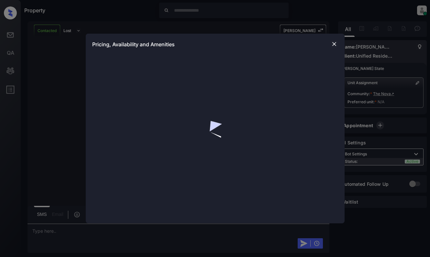
scroll to position [388, 0]
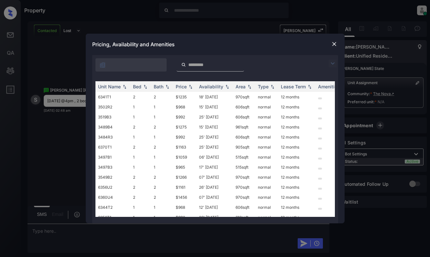
click at [332, 61] on img at bounding box center [333, 64] width 8 height 8
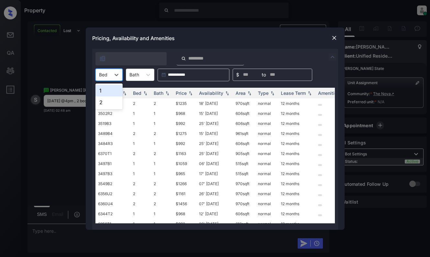
click at [100, 76] on input "text" at bounding box center [99, 74] width 1 height 5
click at [106, 102] on div "2" at bounding box center [108, 102] width 27 height 12
click at [188, 91] on img at bounding box center [190, 93] width 6 height 5
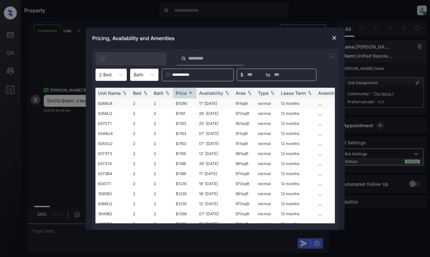
click at [182, 101] on td "$1090" at bounding box center [184, 103] width 23 height 10
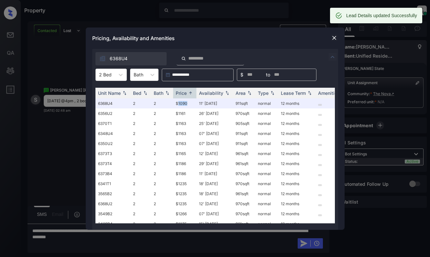
click at [335, 37] on img at bounding box center [334, 38] width 6 height 6
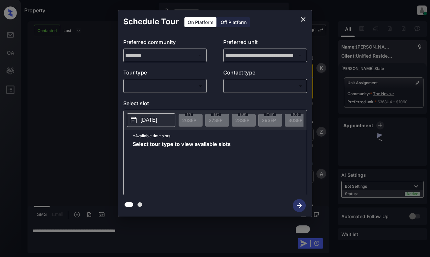
scroll to position [430, 0]
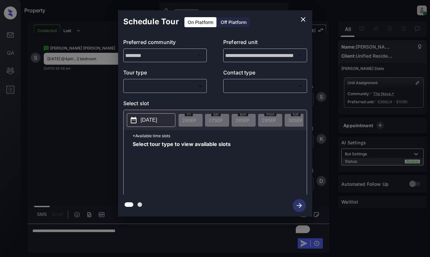
click at [170, 83] on body "Property Dominic Ceralde Online Set yourself offline Set yourself on break Prof…" at bounding box center [215, 128] width 430 height 257
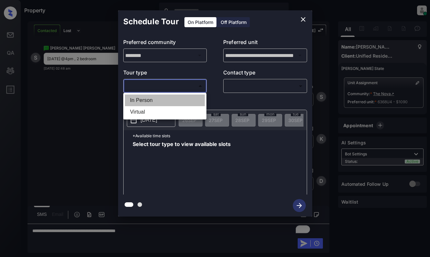
click at [169, 98] on li "In Person" at bounding box center [165, 100] width 80 height 12
type input "********"
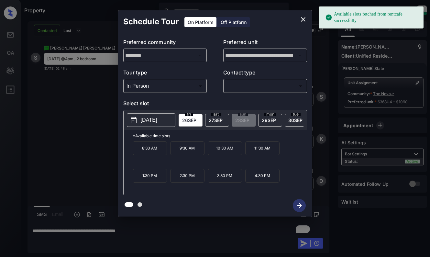
click at [150, 120] on p "2025-09-26" at bounding box center [149, 120] width 16 height 8
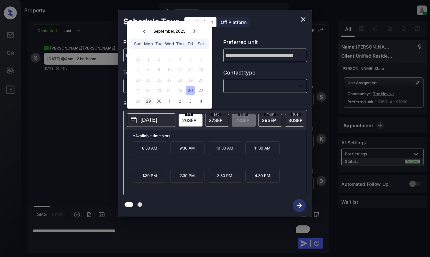
click at [152, 99] on div "29" at bounding box center [148, 101] width 9 height 9
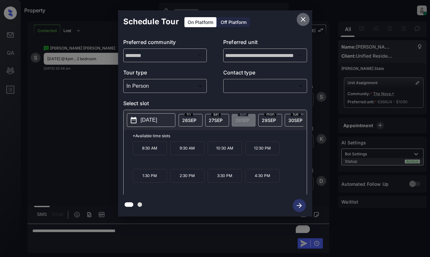
click at [303, 18] on icon "close" at bounding box center [303, 20] width 8 height 8
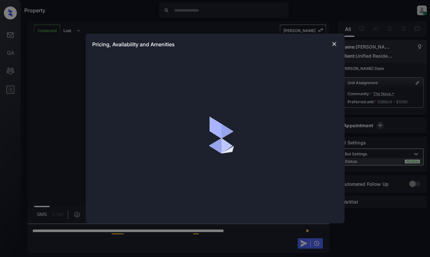
scroll to position [430, 0]
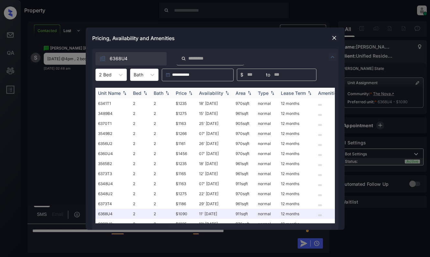
click at [191, 94] on img at bounding box center [190, 93] width 6 height 5
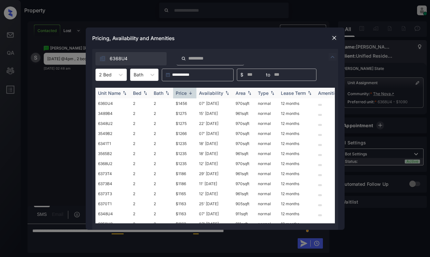
click at [191, 94] on img at bounding box center [190, 93] width 6 height 5
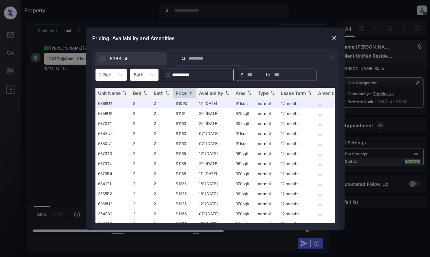
click at [336, 37] on img at bounding box center [334, 38] width 6 height 6
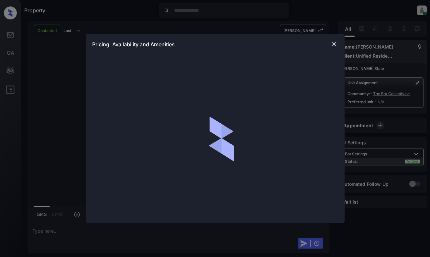
scroll to position [388, 0]
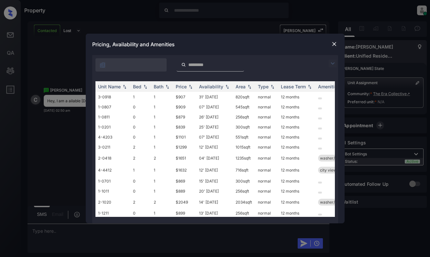
click at [331, 61] on img at bounding box center [333, 64] width 8 height 8
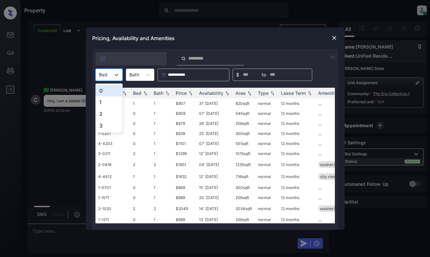
click at [101, 73] on div at bounding box center [103, 74] width 8 height 7
click at [107, 90] on div "0" at bounding box center [108, 91] width 27 height 12
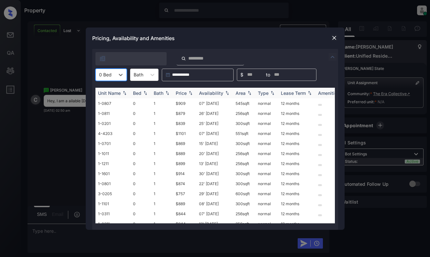
click at [179, 91] on div "Price" at bounding box center [181, 92] width 11 height 5
click at [183, 101] on td "$757" at bounding box center [184, 103] width 23 height 10
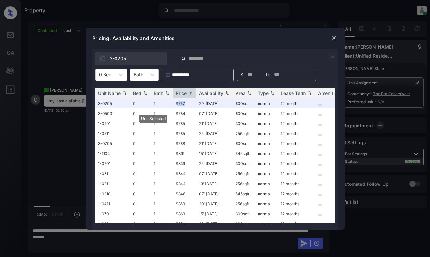
click at [332, 35] on img at bounding box center [334, 38] width 6 height 6
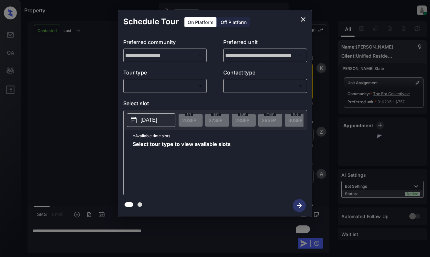
scroll to position [430, 0]
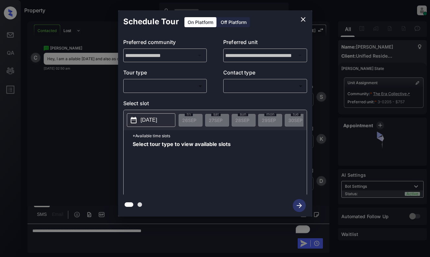
click at [188, 86] on body "Property [PERSON_NAME] Online Set yourself offline Set yourself on break Profil…" at bounding box center [215, 128] width 430 height 257
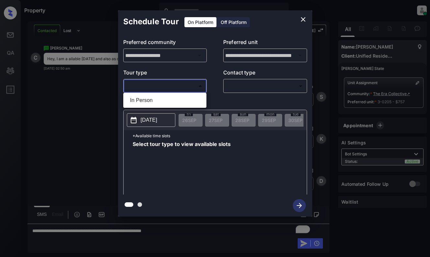
click at [183, 99] on li "In Person" at bounding box center [165, 100] width 80 height 12
type input "********"
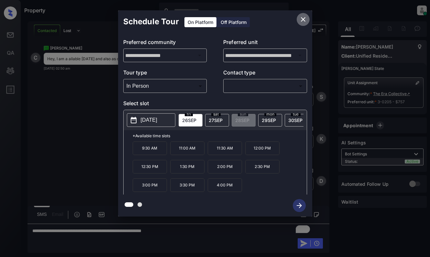
click at [301, 18] on icon "close" at bounding box center [303, 20] width 8 height 8
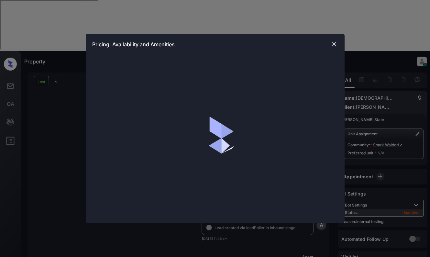
scroll to position [1898, 0]
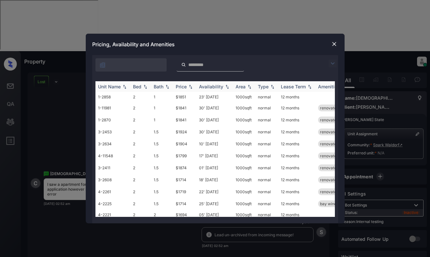
click at [190, 87] on img at bounding box center [190, 86] width 6 height 5
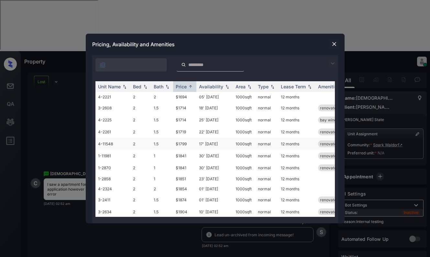
click at [192, 144] on td "$1799" at bounding box center [184, 144] width 23 height 12
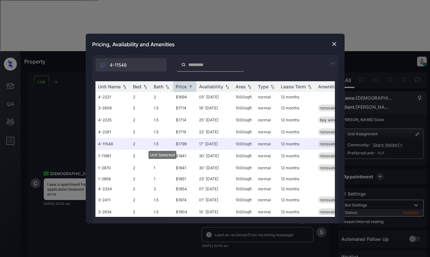
click at [333, 41] on img at bounding box center [334, 44] width 6 height 6
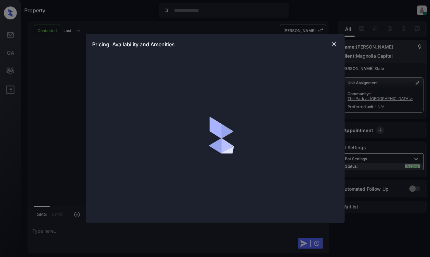
scroll to position [706, 0]
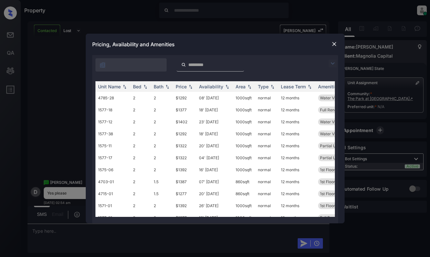
click at [333, 60] on img at bounding box center [333, 64] width 8 height 8
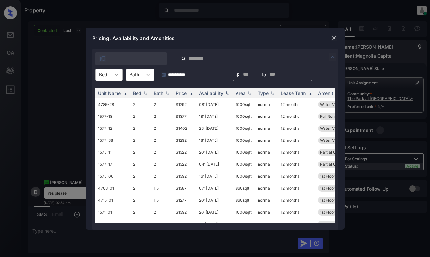
click at [113, 71] on div at bounding box center [117, 75] width 12 height 12
click at [107, 103] on div "2" at bounding box center [108, 102] width 27 height 12
click at [183, 92] on div "Price" at bounding box center [181, 92] width 11 height 5
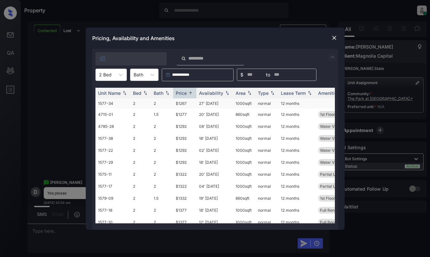
click at [186, 102] on td "$1267" at bounding box center [184, 103] width 23 height 10
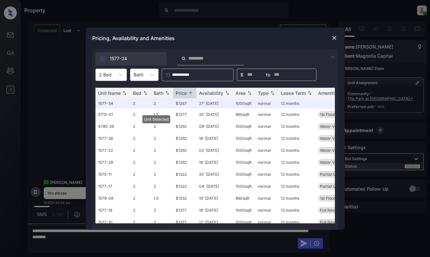
click at [331, 39] on img at bounding box center [334, 38] width 6 height 6
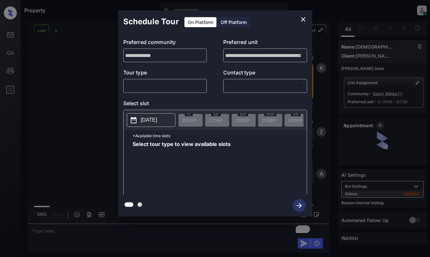
scroll to position [2233, 0]
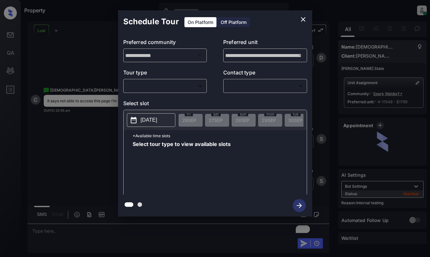
click at [166, 88] on body "Property [PERSON_NAME] Online Set yourself offline Set yourself on break Profil…" at bounding box center [215, 128] width 430 height 257
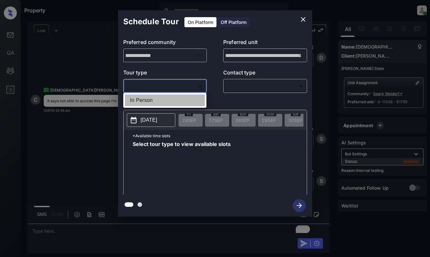
click at [164, 101] on li "In Person" at bounding box center [165, 100] width 80 height 12
type input "********"
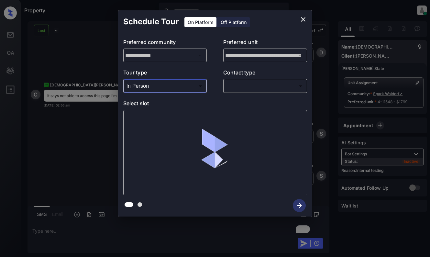
scroll to position [2281, 0]
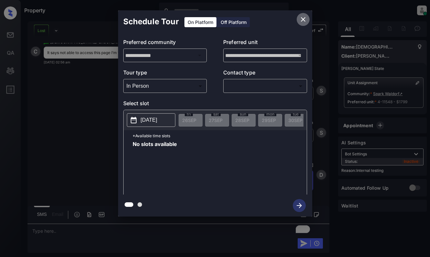
click at [303, 19] on icon "close" at bounding box center [303, 20] width 8 height 8
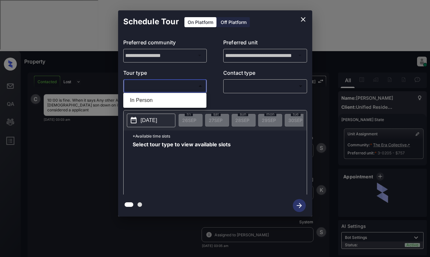
click at [182, 86] on body "Property Dominic Ceralde Online Set yourself offline Set yourself on break Prof…" at bounding box center [215, 128] width 430 height 257
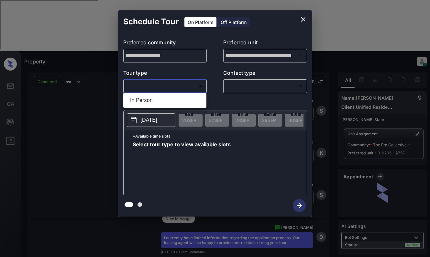
scroll to position [813, 0]
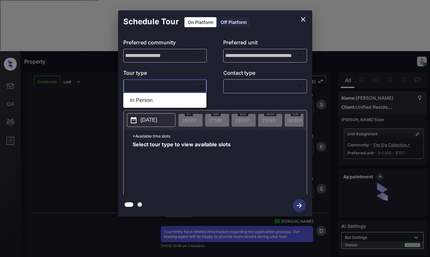
click at [181, 101] on li "In Person" at bounding box center [165, 100] width 80 height 12
type input "********"
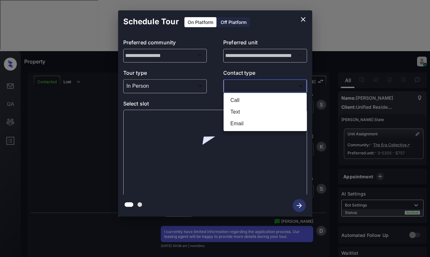
click at [260, 84] on body "Property Dominic Ceralde Online Set yourself offline Set yourself on break Prof…" at bounding box center [215, 128] width 430 height 257
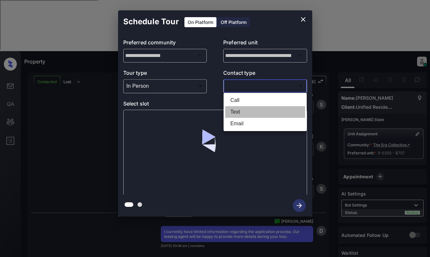
click at [255, 111] on li "Text" at bounding box center [265, 112] width 80 height 12
type input "****"
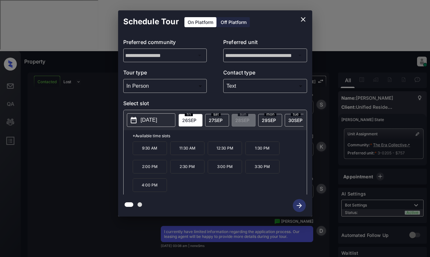
click at [303, 18] on icon "close" at bounding box center [303, 20] width 8 height 8
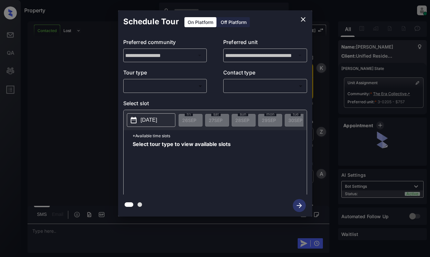
scroll to position [1064, 0]
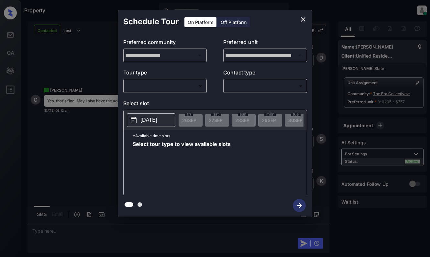
click at [191, 82] on body "Property Dominic Ceralde Online Set yourself offline Set yourself on break Prof…" at bounding box center [215, 128] width 430 height 257
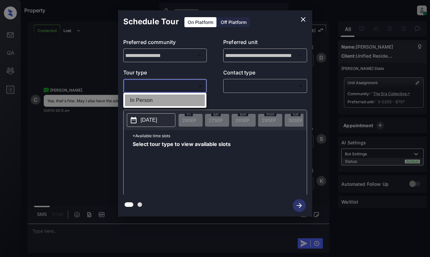
click at [190, 100] on li "In Person" at bounding box center [165, 100] width 80 height 12
type input "********"
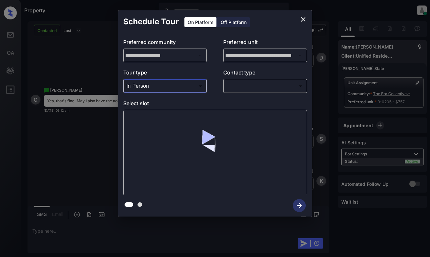
click at [249, 90] on body "Property Dominic Ceralde Online Set yourself offline Set yourself on break Prof…" at bounding box center [215, 128] width 430 height 257
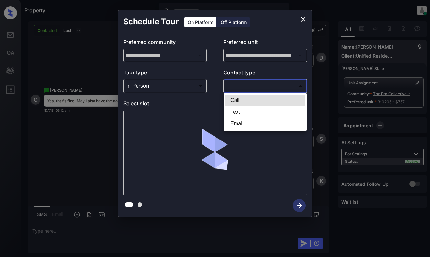
click at [243, 110] on li "Text" at bounding box center [265, 112] width 80 height 12
type input "****"
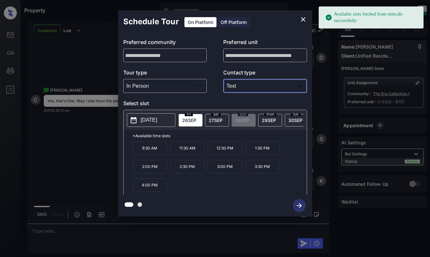
click at [188, 149] on p "11:30 AM" at bounding box center [187, 148] width 34 height 14
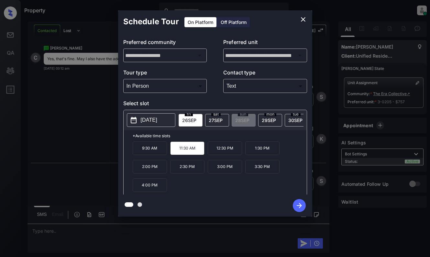
scroll to position [1106, 0]
click at [299, 203] on icon "button" at bounding box center [299, 205] width 5 height 5
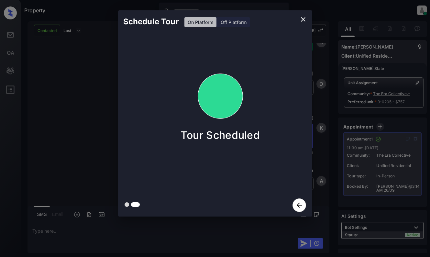
scroll to position [1287, 0]
click at [85, 126] on div "Schedule Tour On Platform Off Platform Tour Scheduled" at bounding box center [215, 113] width 430 height 227
